Goal: Information Seeking & Learning: Understand process/instructions

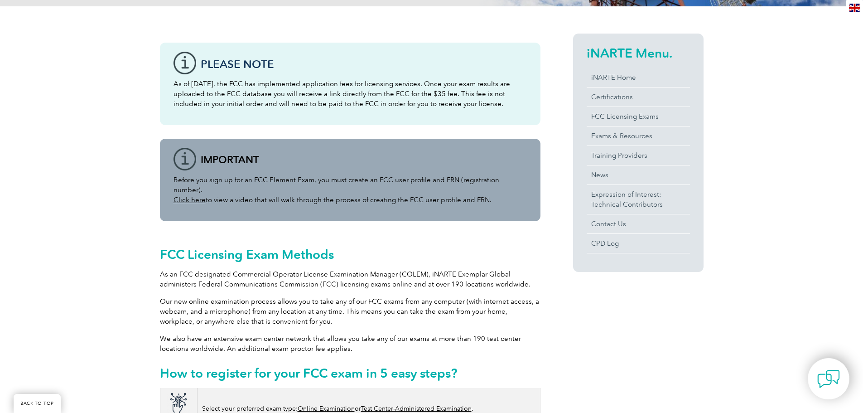
scroll to position [317, 0]
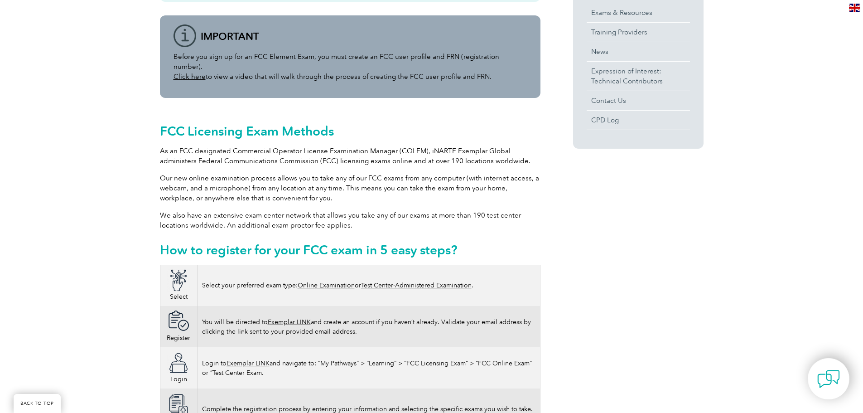
click at [328, 281] on link "Online Examination" at bounding box center [326, 285] width 57 height 8
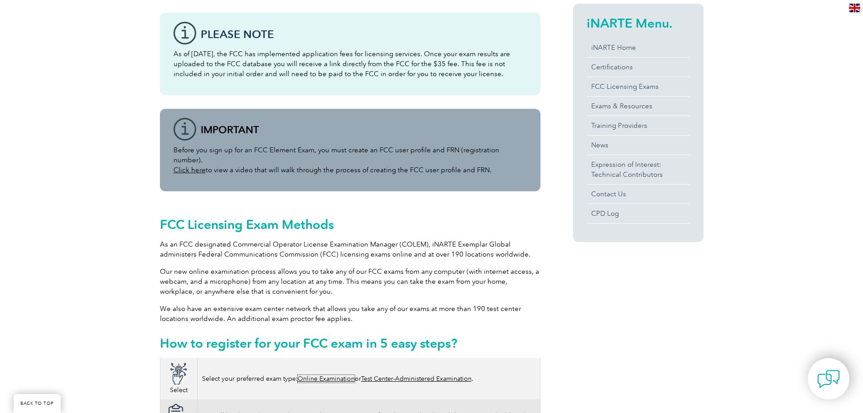
scroll to position [91, 0]
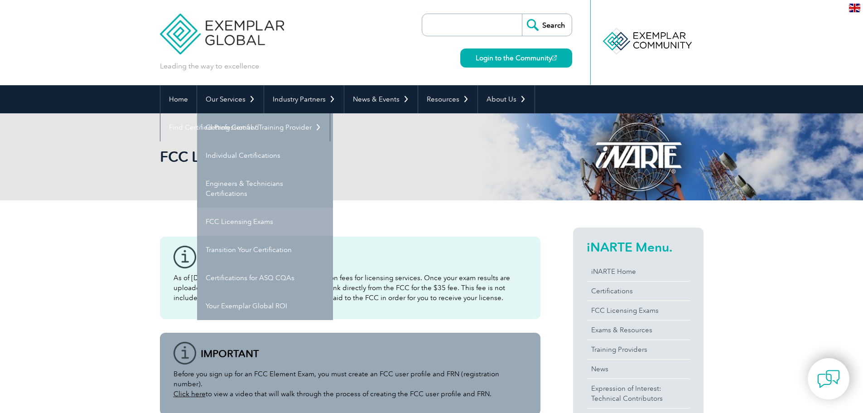
click at [241, 226] on link "FCC Licensing Exams" at bounding box center [265, 221] width 136 height 28
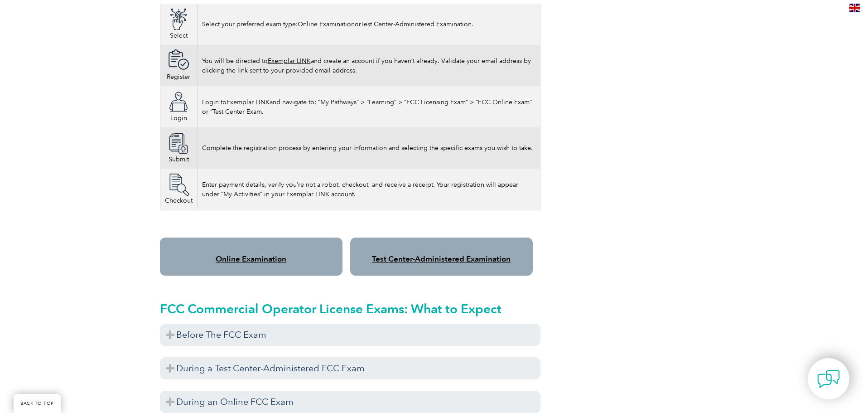
scroll to position [589, 0]
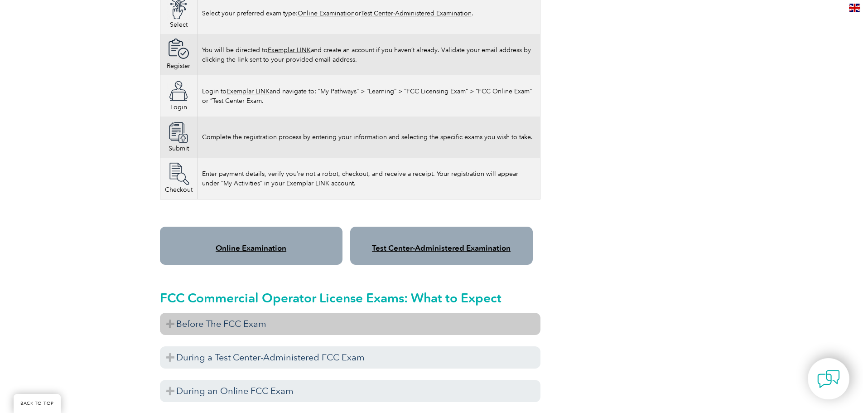
click at [164, 313] on h3 "Before The FCC Exam" at bounding box center [350, 324] width 381 height 22
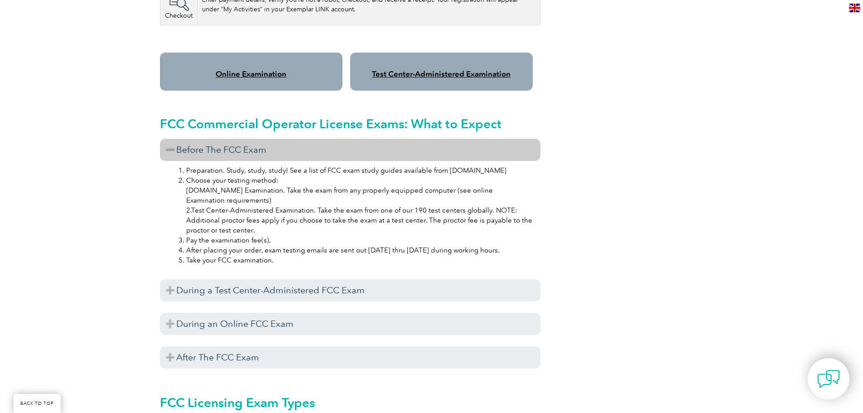
scroll to position [770, 0]
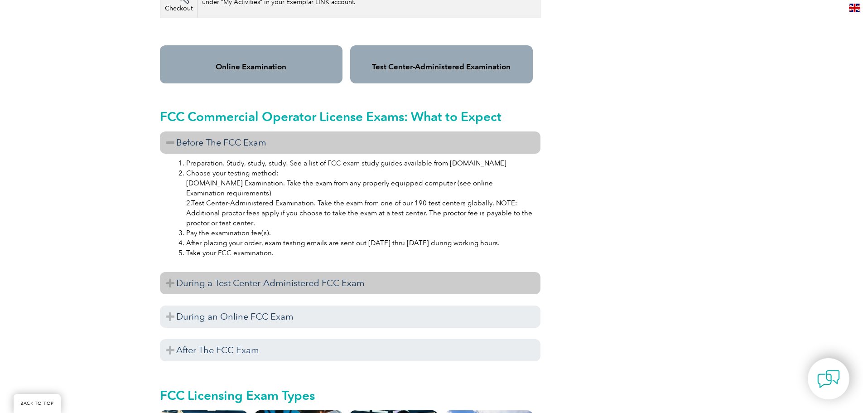
click at [167, 274] on h3 "During a Test Center-Administered FCC Exam" at bounding box center [350, 283] width 381 height 22
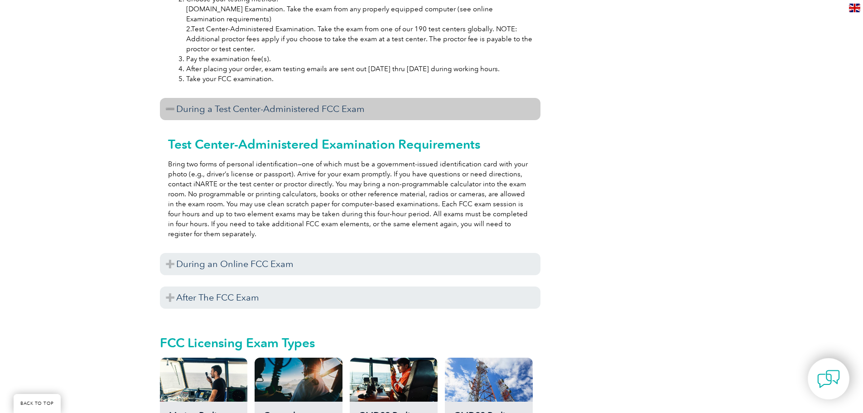
scroll to position [951, 0]
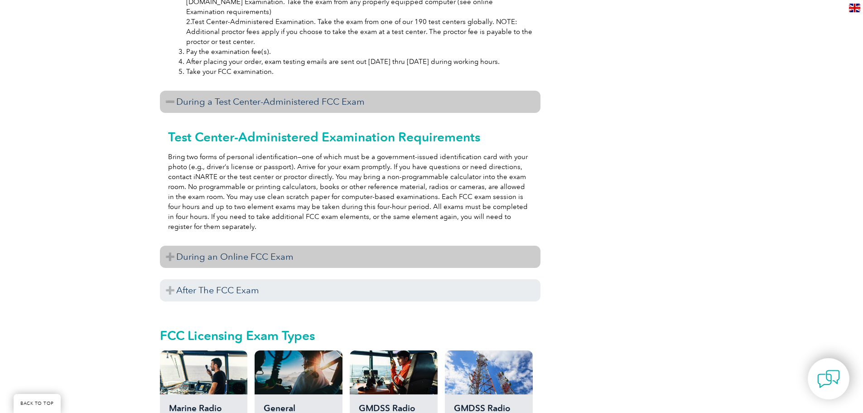
click at [161, 248] on h3 "During an Online FCC Exam" at bounding box center [350, 257] width 381 height 22
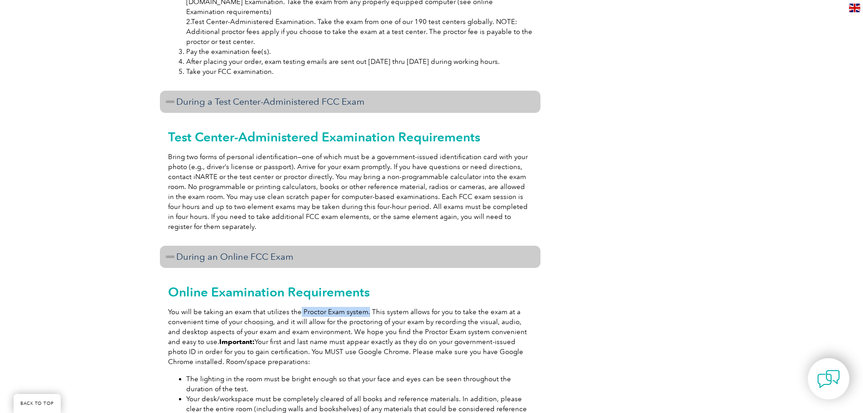
drag, startPoint x: 297, startPoint y: 301, endPoint x: 365, endPoint y: 304, distance: 67.5
click at [365, 307] on p "You will be taking an exam that utilizes the Proctor Exam system. This system a…" at bounding box center [350, 337] width 364 height 60
copy p "Proctor Exam system."
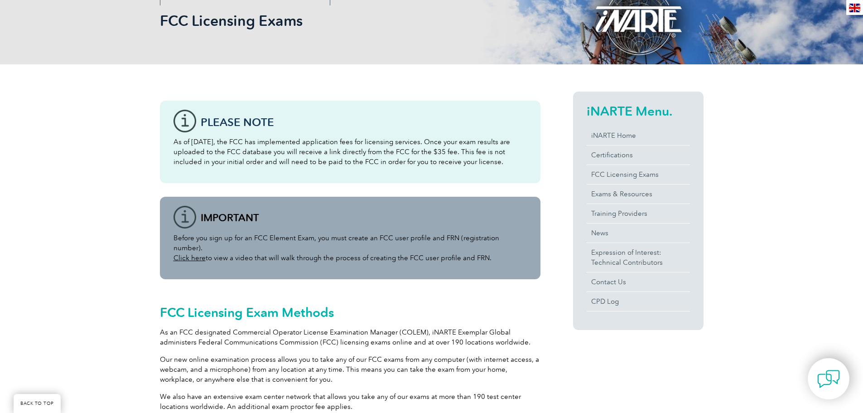
scroll to position [45, 0]
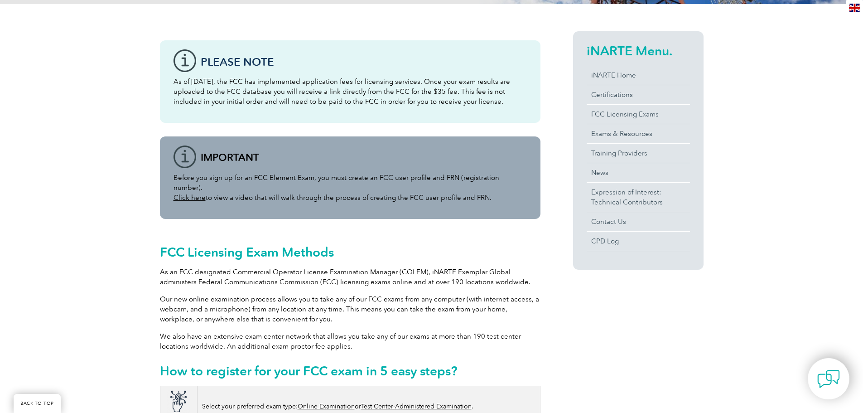
scroll to position [317, 0]
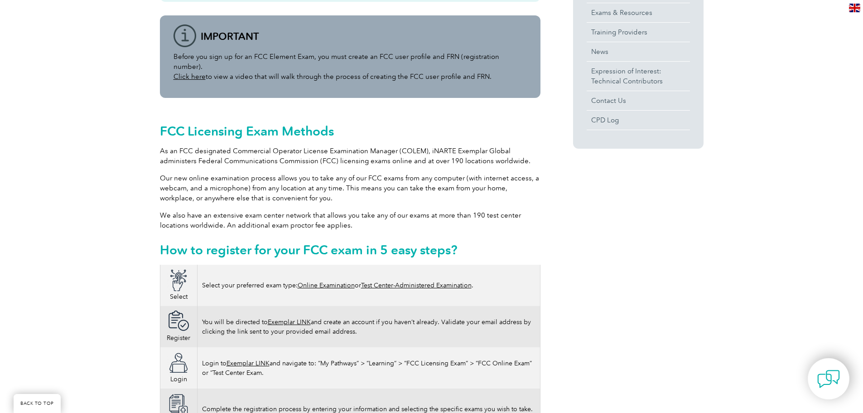
click at [341, 281] on link "Online Examination" at bounding box center [326, 285] width 57 height 8
